Goal: Task Accomplishment & Management: Manage account settings

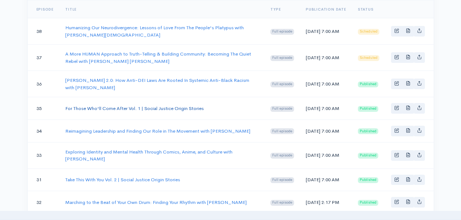
scroll to position [177, 0]
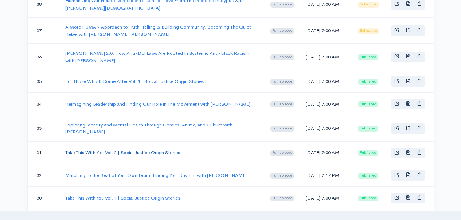
click at [164, 155] on link "Take This With You Vol. 2 | Social Justice Origin Stories" at bounding box center [122, 152] width 115 height 6
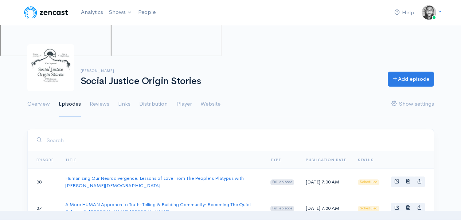
click at [285, 79] on h1 "Social Justice Origin Stories" at bounding box center [230, 81] width 299 height 11
click at [96, 13] on link "Analytics" at bounding box center [92, 12] width 28 height 16
